Goal: Find specific page/section: Find specific page/section

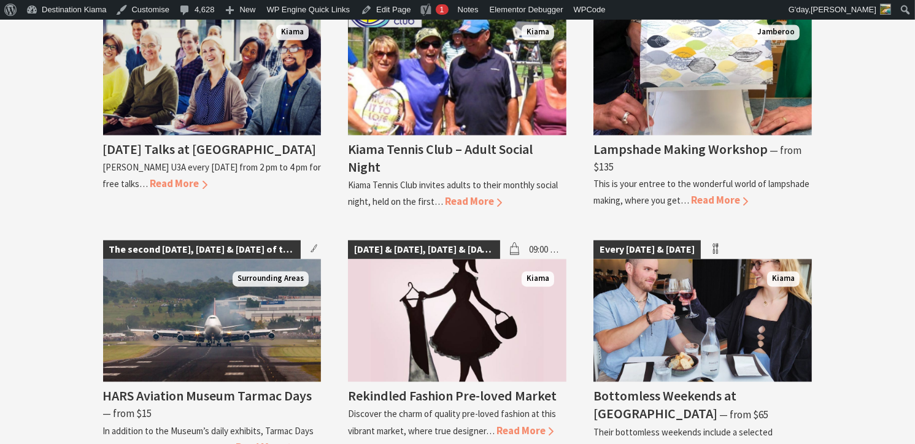
scroll to position [2366, 0]
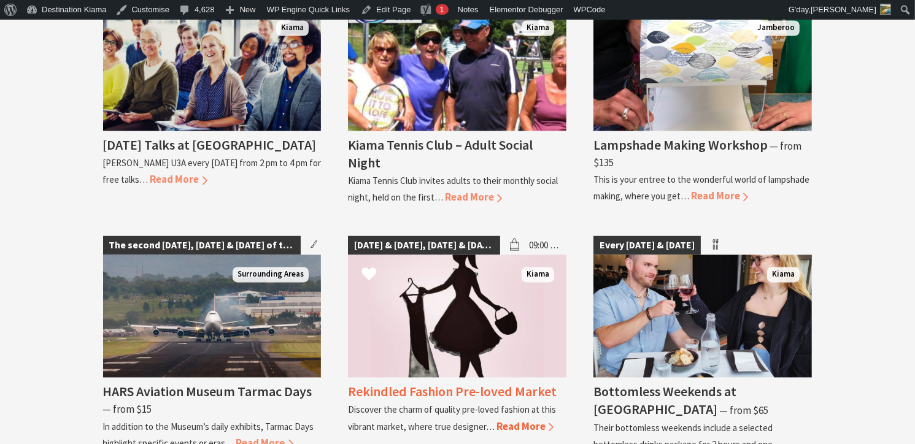
click at [442, 383] on h4 "Rekindled Fashion Pre-loved Market" at bounding box center [452, 391] width 209 height 17
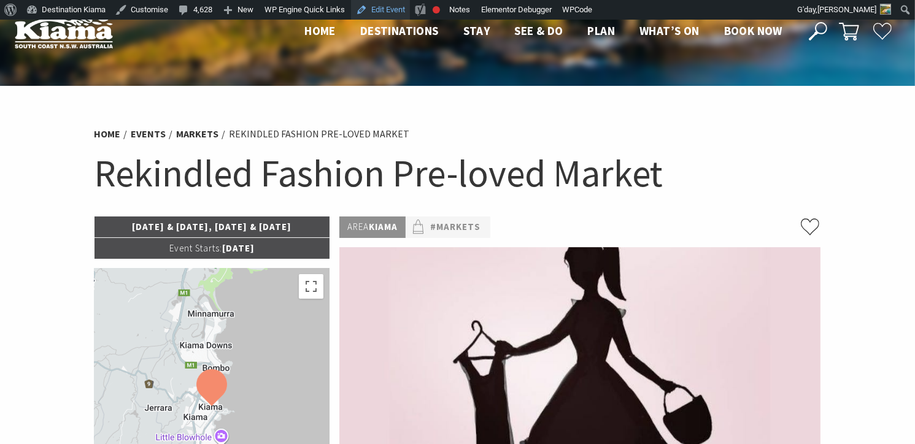
click at [387, 7] on link "Edit Event" at bounding box center [380, 10] width 59 height 20
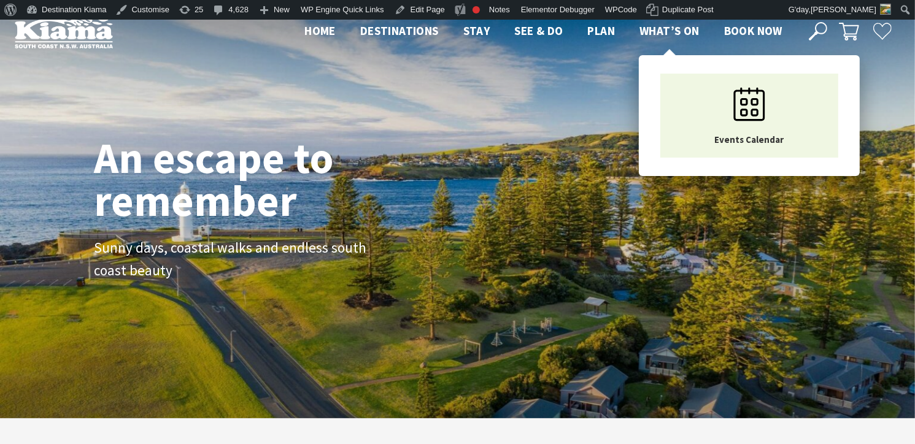
click at [664, 28] on span "What’s On" at bounding box center [670, 30] width 60 height 15
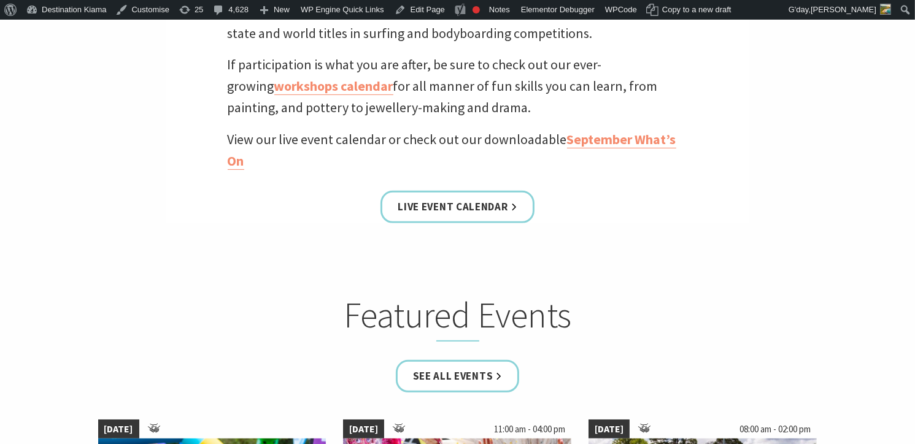
scroll to position [485, 0]
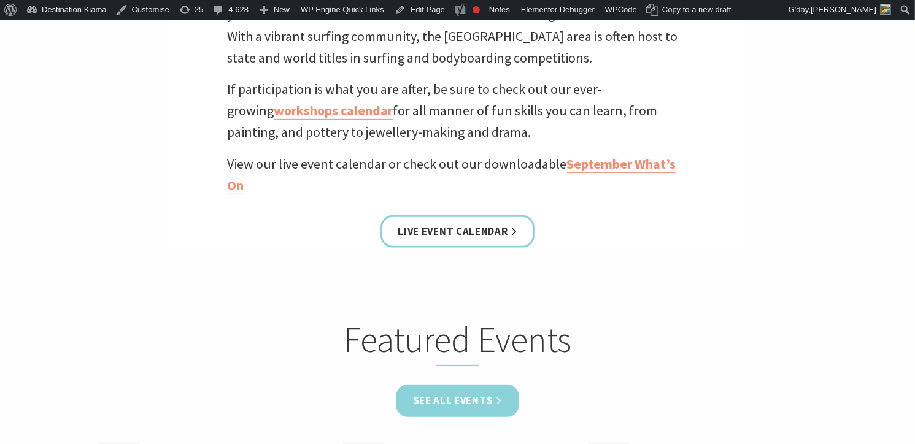
click at [464, 402] on link "See all Events" at bounding box center [458, 401] width 124 height 33
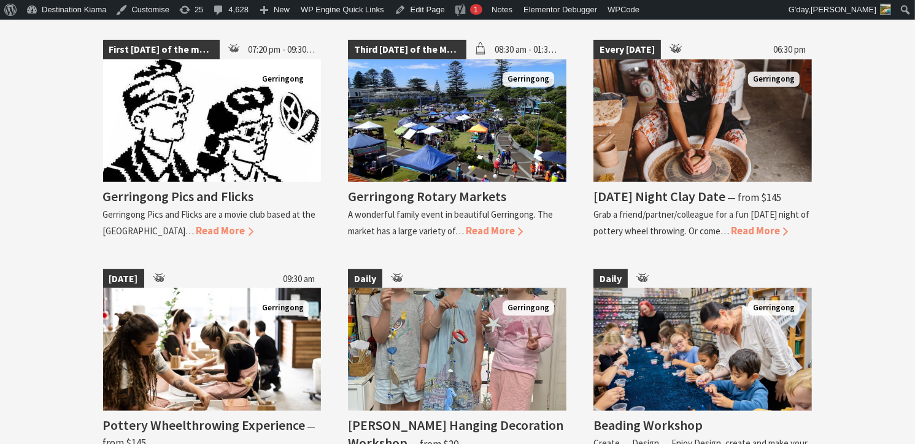
scroll to position [1589, 0]
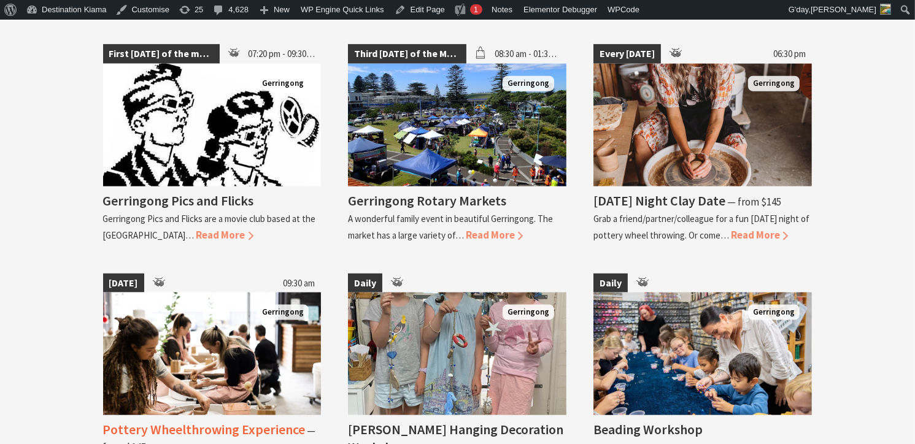
click at [194, 422] on h4 "Pottery Wheelthrowing Experience" at bounding box center [204, 429] width 203 height 17
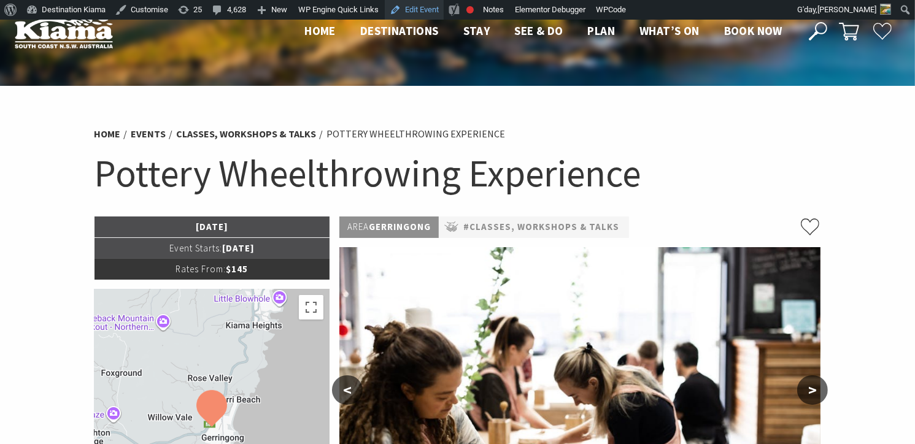
click at [423, 7] on link "Edit Event" at bounding box center [414, 10] width 59 height 20
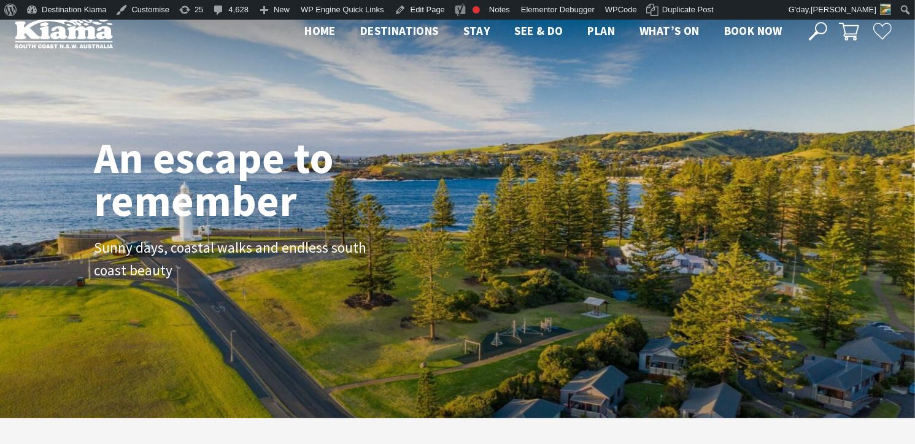
scroll to position [215, 924]
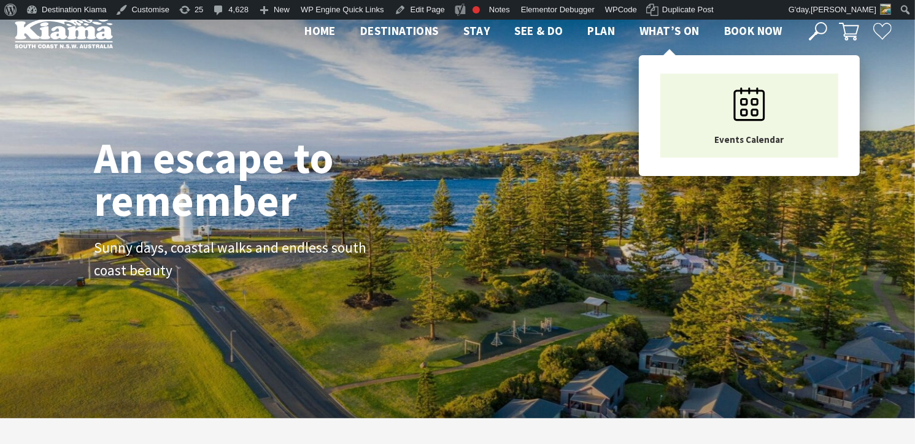
click at [677, 26] on span "What’s On" at bounding box center [670, 30] width 60 height 15
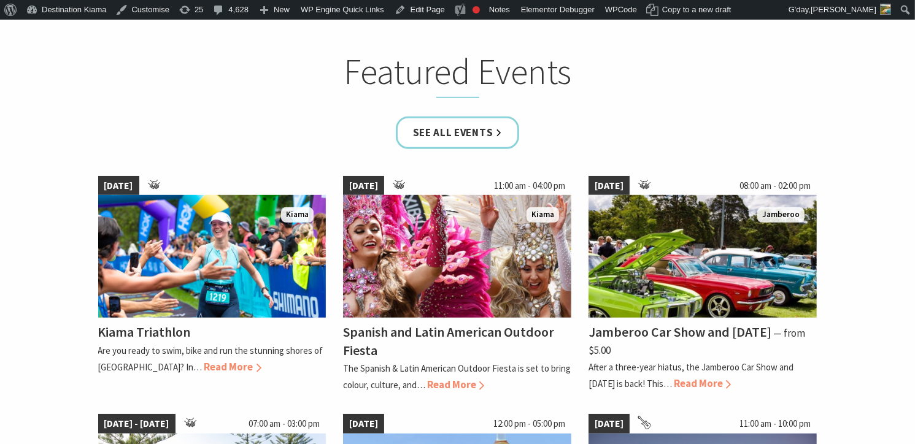
scroll to position [765, 0]
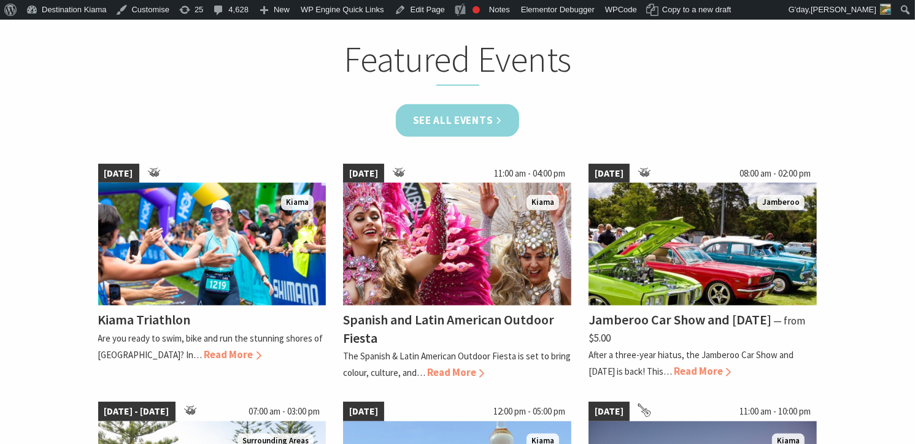
click at [454, 120] on link "See all Events" at bounding box center [458, 120] width 124 height 33
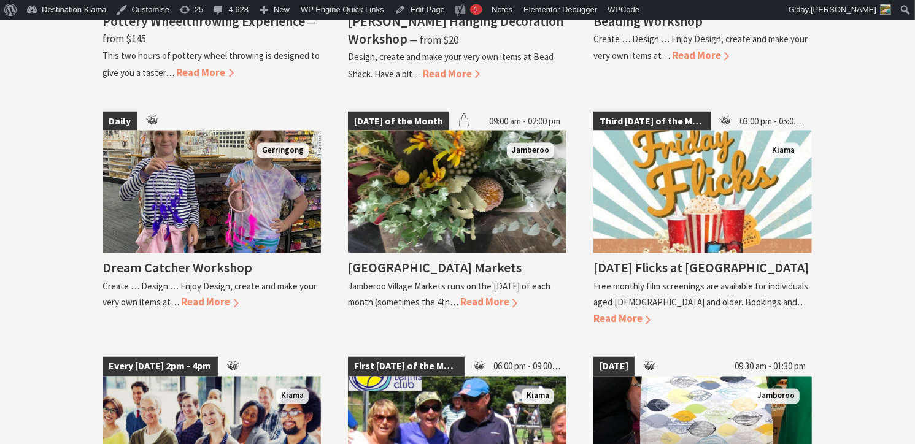
scroll to position [2189, 0]
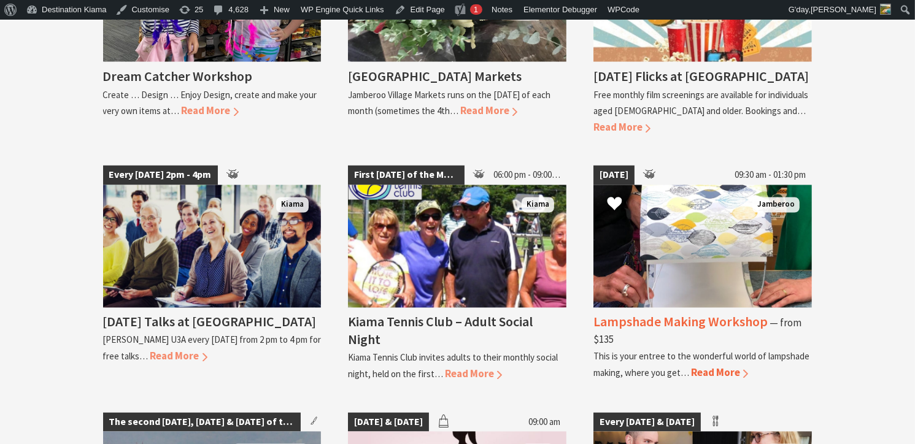
click at [689, 314] on h4 "Lampshade Making Workshop" at bounding box center [681, 322] width 174 height 17
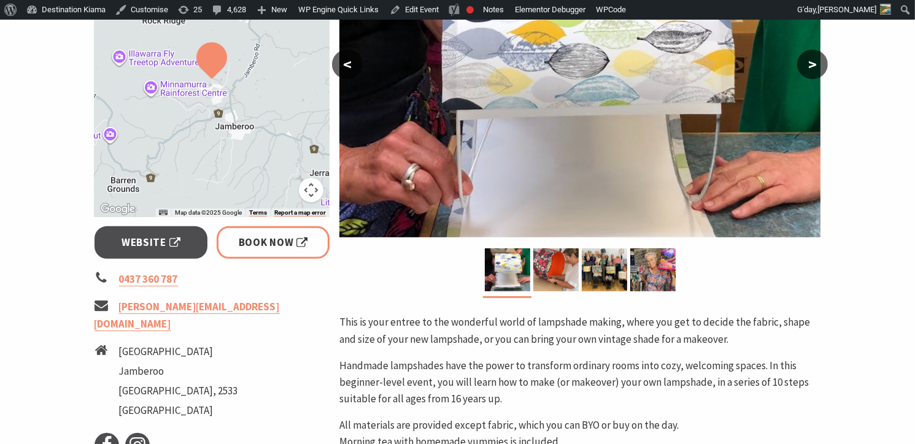
scroll to position [365, 0]
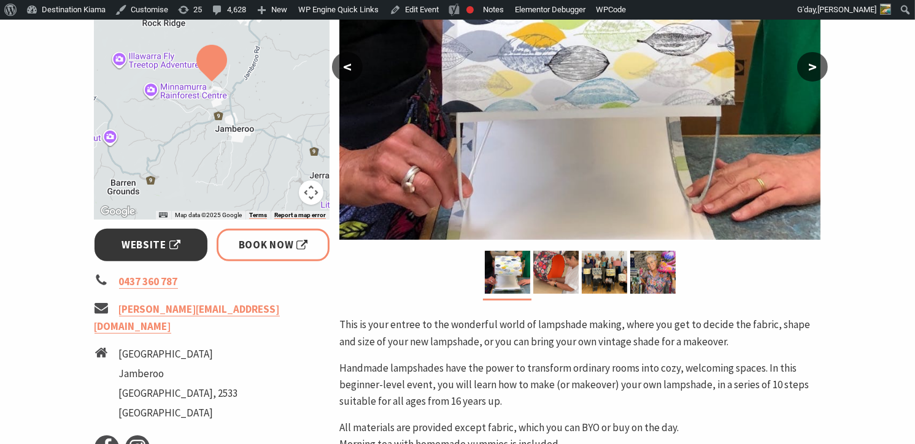
click at [142, 244] on span "Website" at bounding box center [151, 245] width 59 height 17
click at [414, 8] on link "Edit Event" at bounding box center [414, 10] width 59 height 20
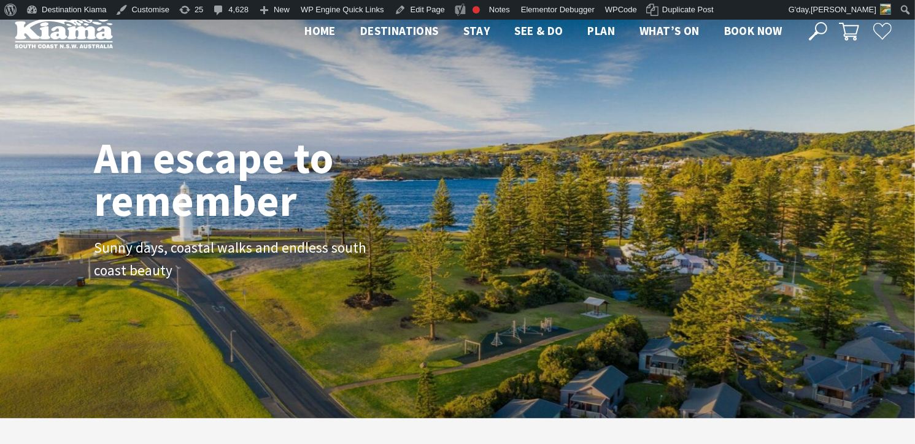
scroll to position [217, 924]
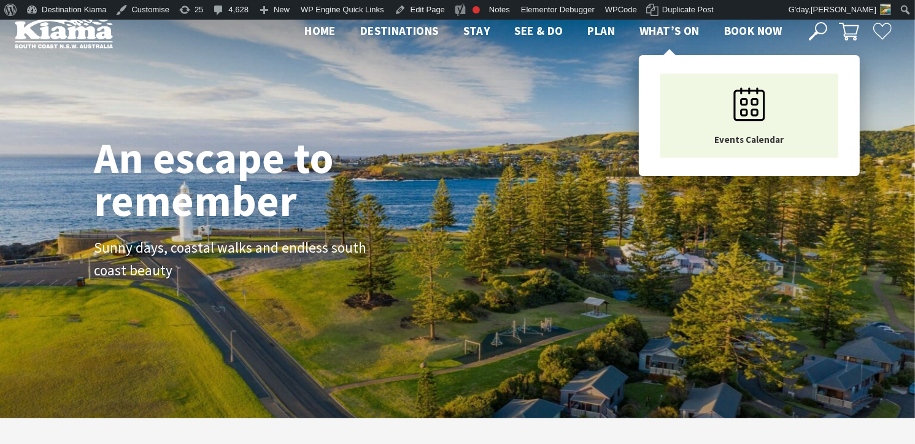
click at [681, 31] on span "What’s On" at bounding box center [670, 30] width 60 height 15
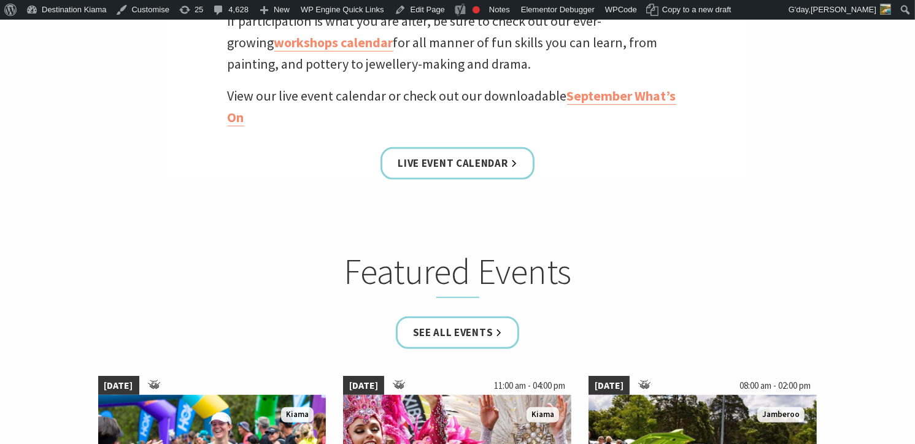
scroll to position [548, 0]
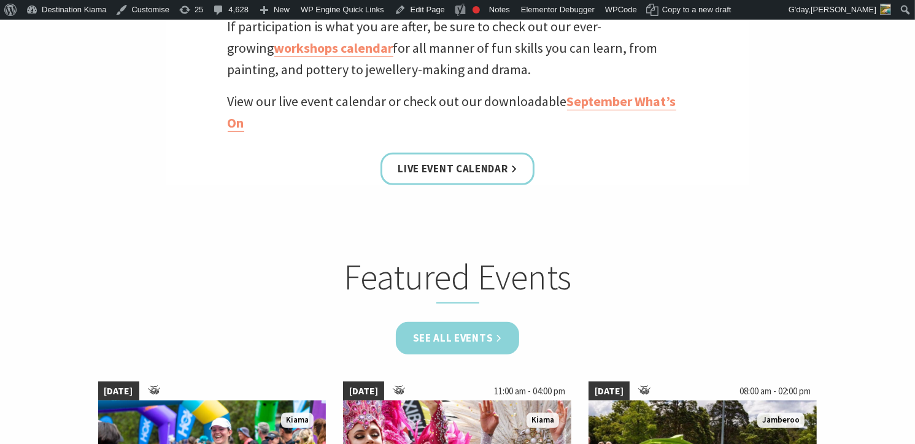
click at [449, 326] on link "See all Events" at bounding box center [458, 338] width 124 height 33
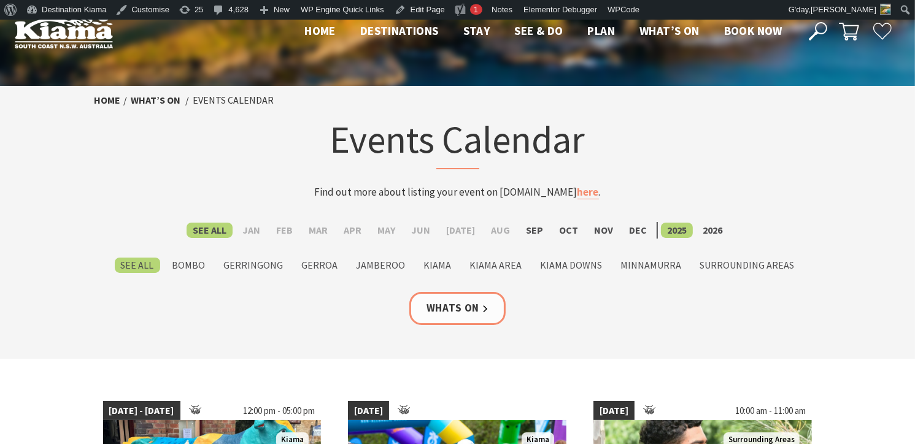
click at [820, 26] on icon at bounding box center [818, 31] width 18 height 18
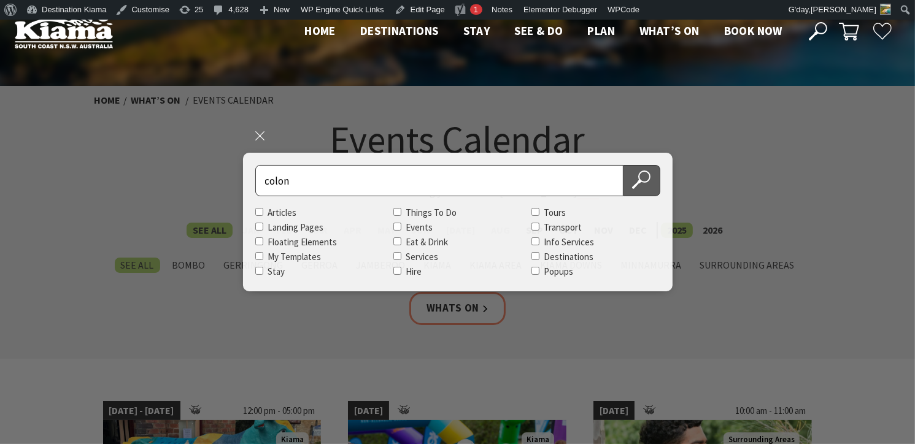
type input "colon"
click at [643, 184] on icon at bounding box center [641, 180] width 18 height 18
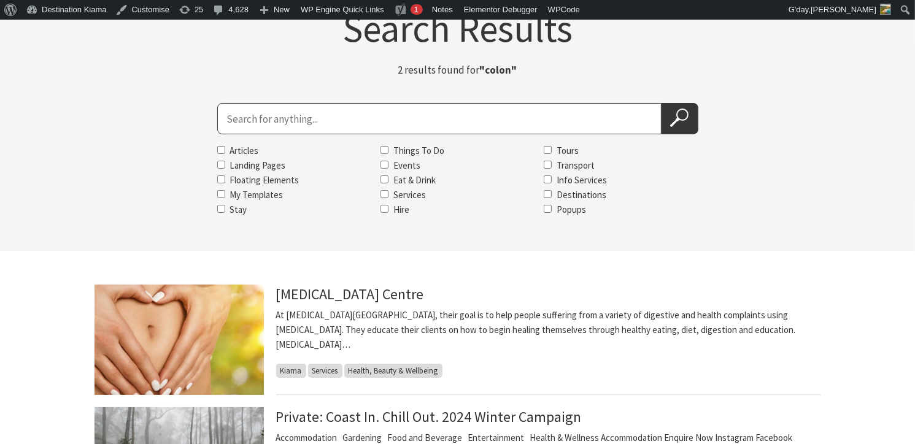
scroll to position [134, 0]
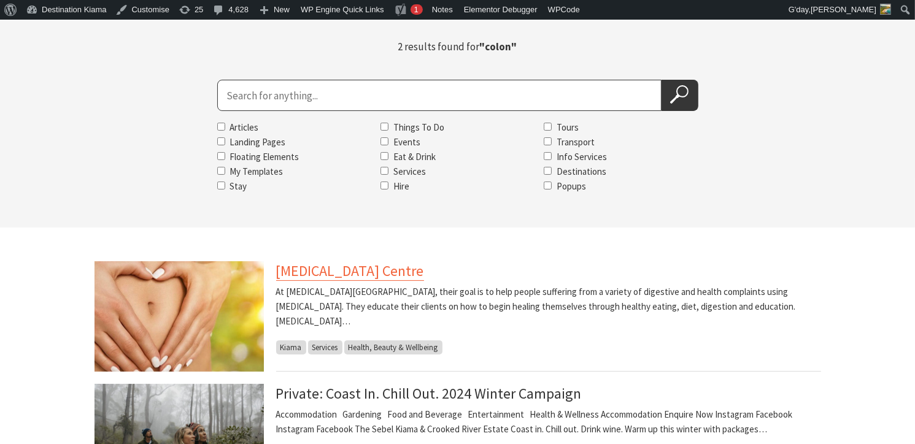
click at [345, 269] on link "[MEDICAL_DATA] Centre" at bounding box center [350, 271] width 148 height 20
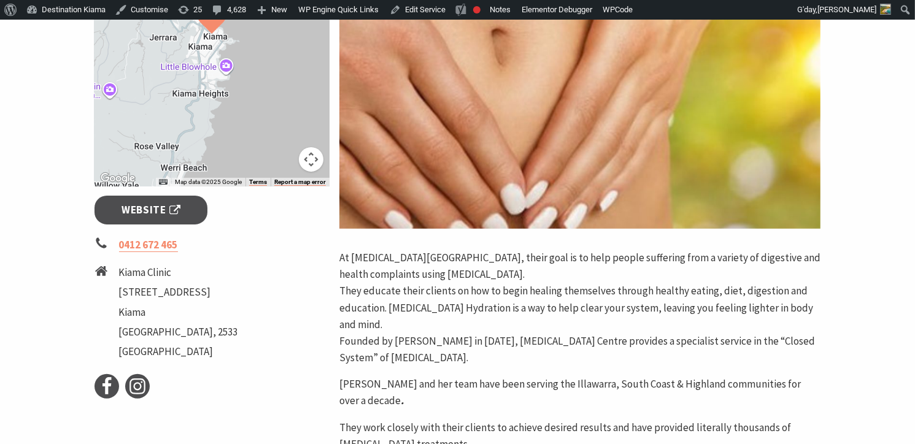
scroll to position [339, 0]
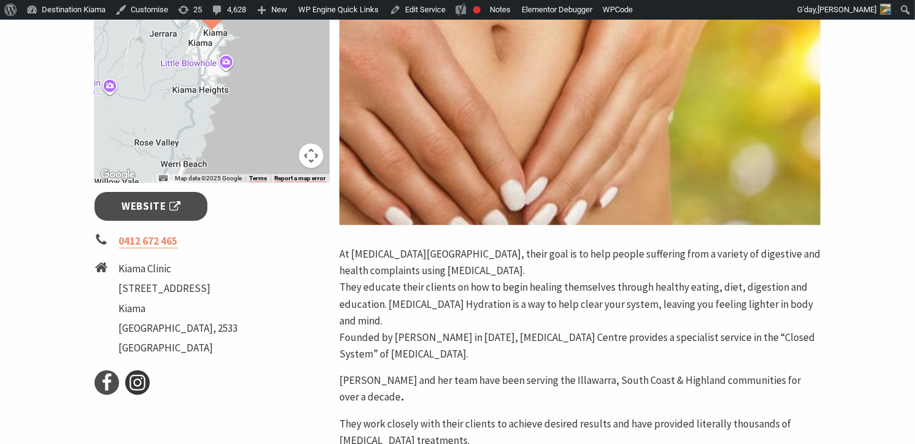
click at [138, 381] on icon at bounding box center [137, 383] width 18 height 18
click at [104, 378] on icon at bounding box center [107, 383] width 18 height 18
click at [135, 203] on span "Website" at bounding box center [151, 206] width 59 height 17
click at [420, 9] on link "Edit Service" at bounding box center [418, 10] width 66 height 20
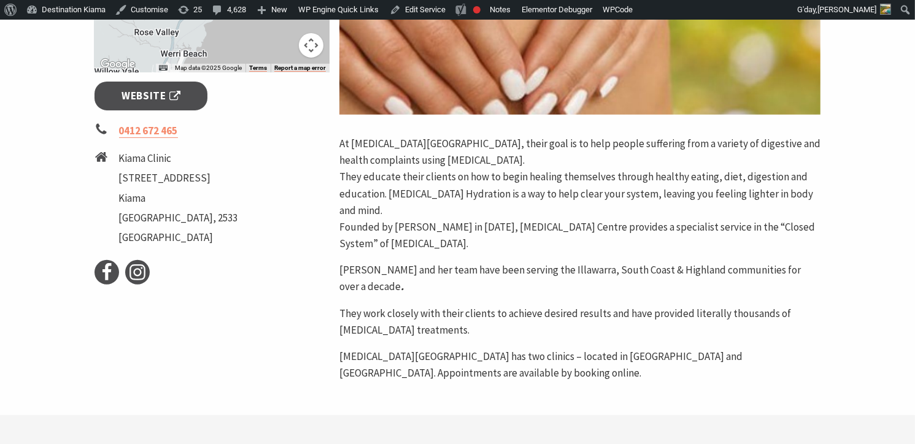
scroll to position [428, 0]
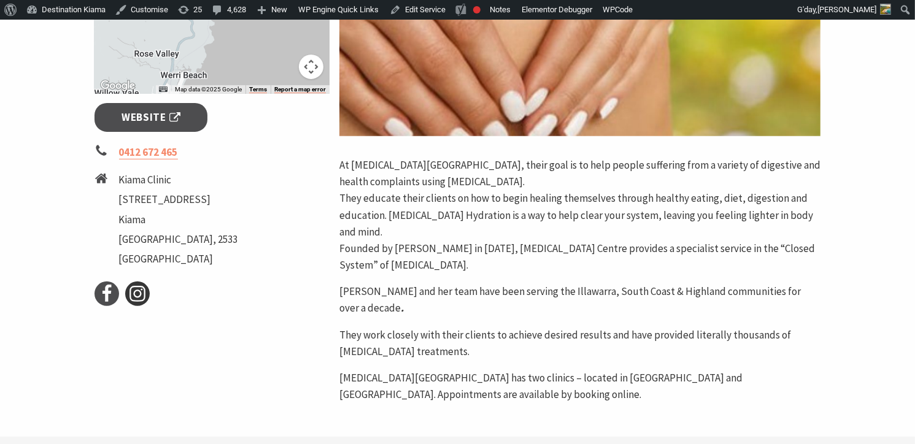
click at [139, 289] on icon at bounding box center [137, 294] width 18 height 18
